Goal: Task Accomplishment & Management: Use online tool/utility

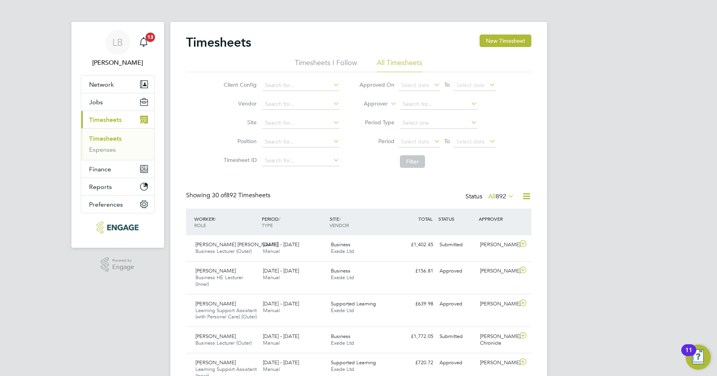
click at [107, 140] on link "Timesheets" at bounding box center [105, 138] width 33 height 7
click at [501, 195] on span "892" at bounding box center [501, 197] width 11 height 8
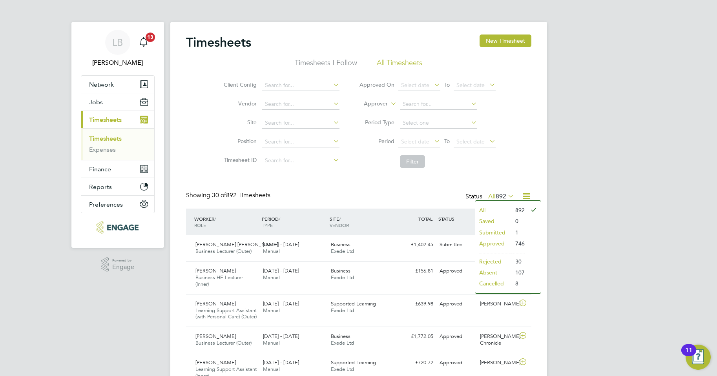
click at [528, 196] on icon at bounding box center [527, 197] width 10 height 10
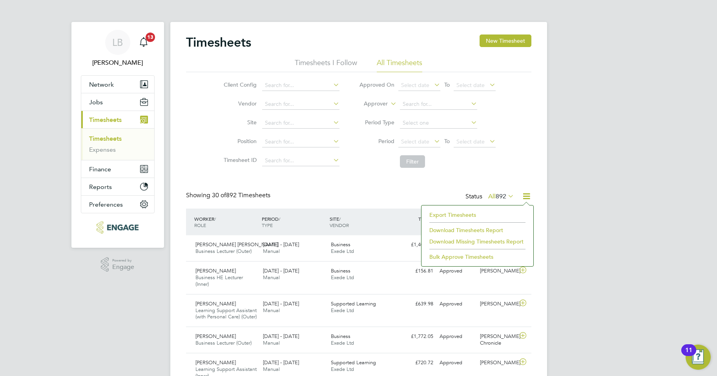
click at [505, 195] on span "892" at bounding box center [501, 197] width 11 height 8
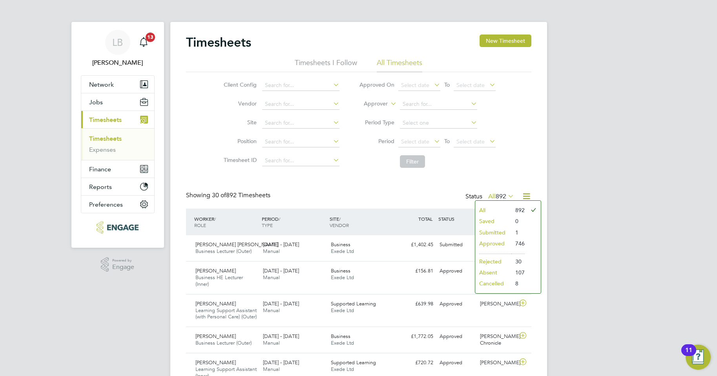
click at [503, 234] on li "Submitted" at bounding box center [493, 232] width 36 height 11
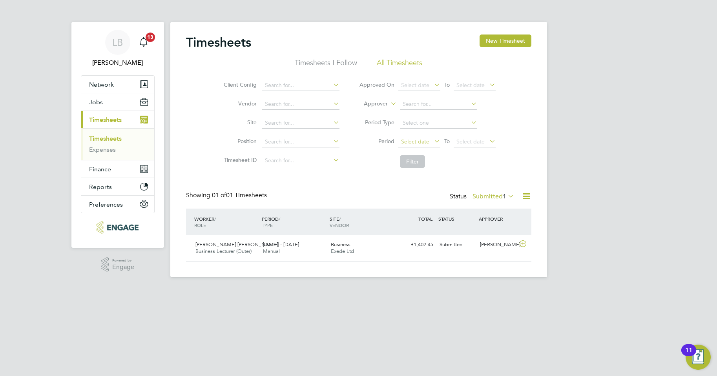
click at [413, 141] on span "Select date" at bounding box center [415, 141] width 28 height 7
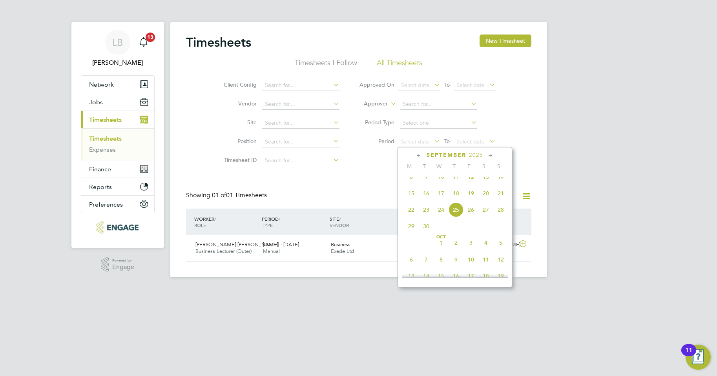
click at [411, 199] on span "15" at bounding box center [411, 193] width 15 height 15
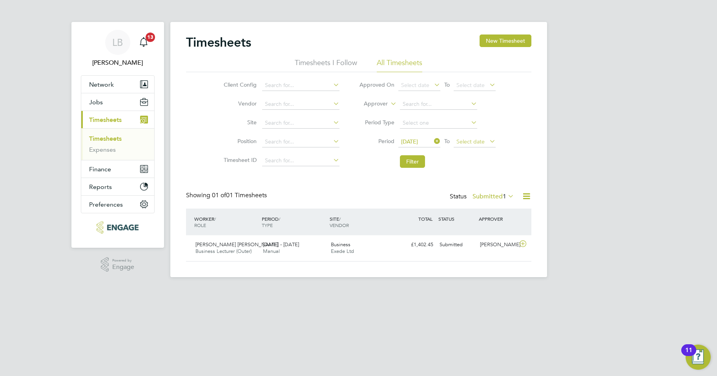
click at [463, 140] on span "Select date" at bounding box center [471, 141] width 28 height 7
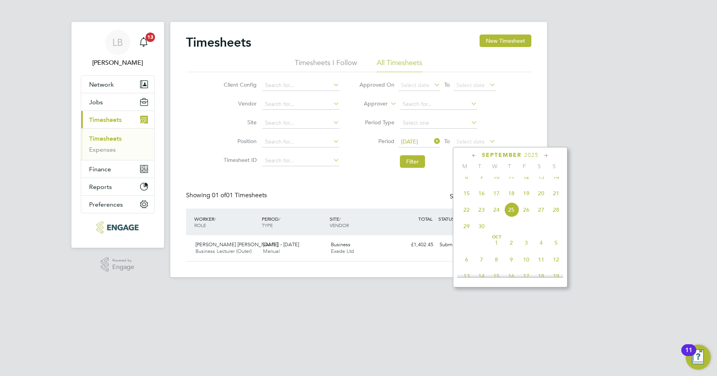
click at [556, 199] on span "21" at bounding box center [556, 193] width 15 height 15
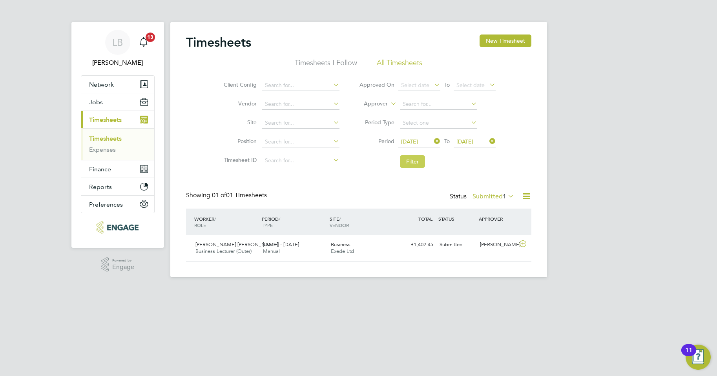
click at [414, 161] on button "Filter" at bounding box center [412, 161] width 25 height 13
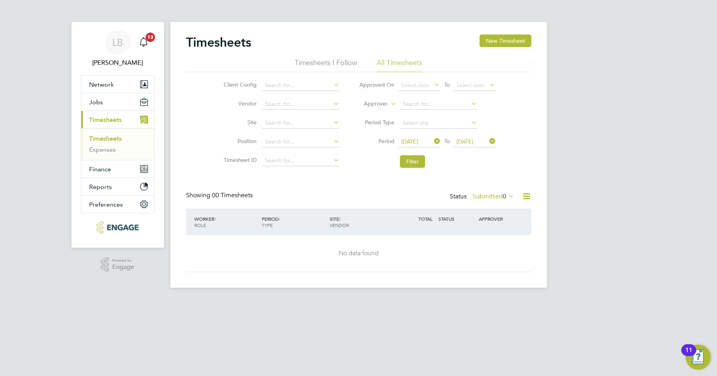
click at [493, 195] on label "Submitted 0" at bounding box center [494, 197] width 42 height 8
click at [492, 242] on li "Approved" at bounding box center [489, 243] width 36 height 11
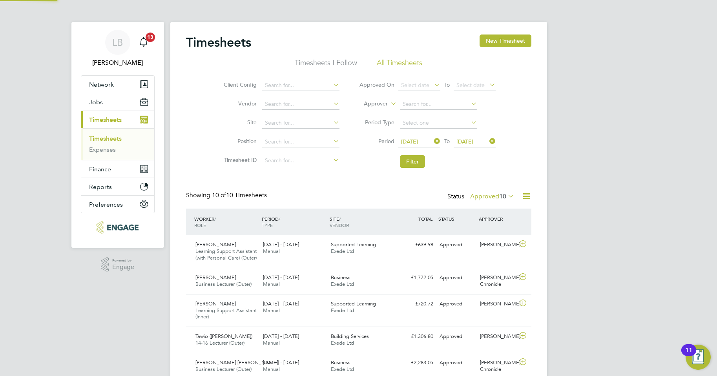
scroll to position [26, 68]
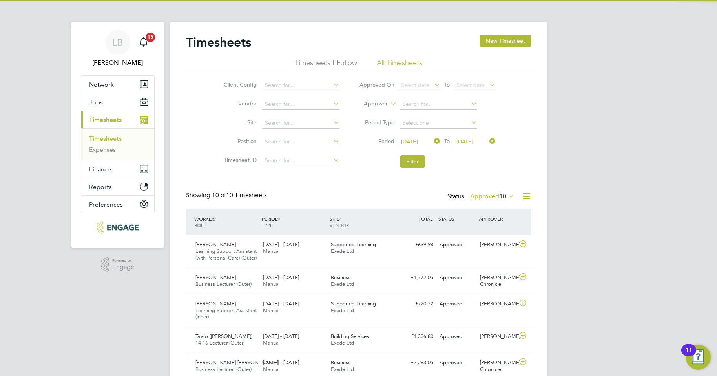
click at [524, 196] on icon at bounding box center [527, 197] width 10 height 10
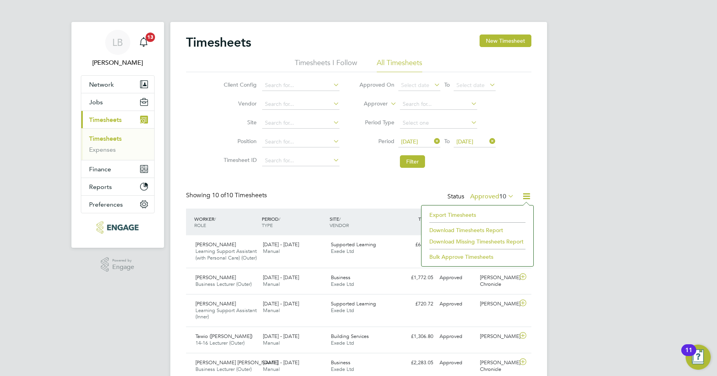
click at [454, 232] on li "Download Timesheets Report" at bounding box center [478, 230] width 104 height 11
